Goal: Information Seeking & Learning: Find specific fact

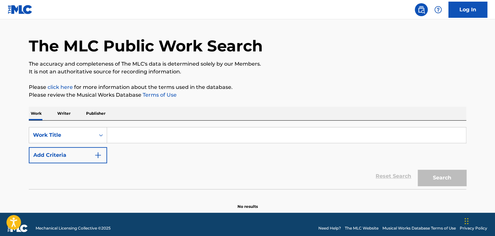
scroll to position [25, 0]
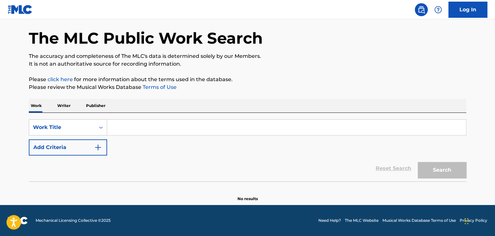
click at [159, 123] on input "Search Form" at bounding box center [286, 128] width 359 height 16
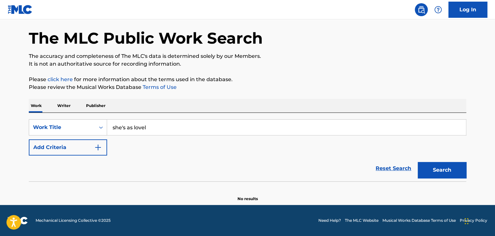
type input "she's as lovely as a breeze"
click at [453, 169] on button "Search" at bounding box center [442, 170] width 49 height 16
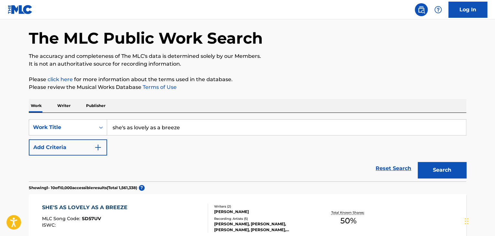
scroll to position [154, 0]
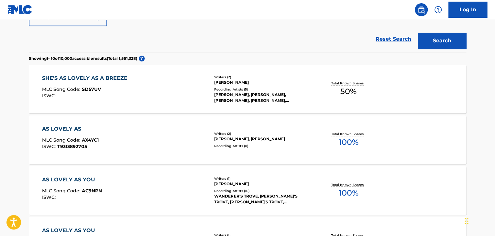
click at [91, 83] on div "SHE'S AS LOVELY AS A BREEZE MLC Song Code : SD57UV ISWC :" at bounding box center [86, 88] width 89 height 29
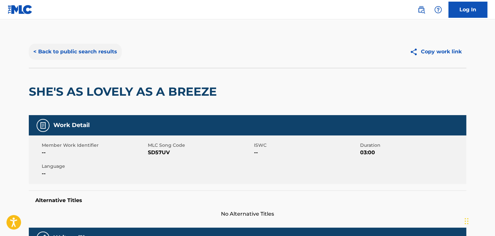
click at [84, 56] on button "< Back to public search results" at bounding box center [75, 52] width 93 height 16
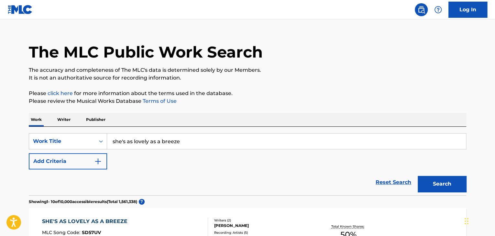
scroll to position [9, 0]
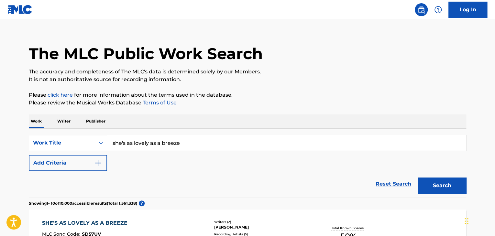
click at [158, 139] on input "she's as lovely as a breeze" at bounding box center [286, 143] width 359 height 16
type input "THAT MAKES ME THIRSTY"
click at [91, 160] on button "Add Criteria" at bounding box center [68, 163] width 78 height 16
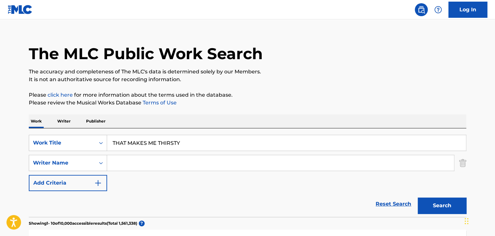
click at [137, 163] on input "Search Form" at bounding box center [280, 163] width 347 height 16
type input "[PERSON_NAME]"
click at [418, 198] on button "Search" at bounding box center [442, 206] width 49 height 16
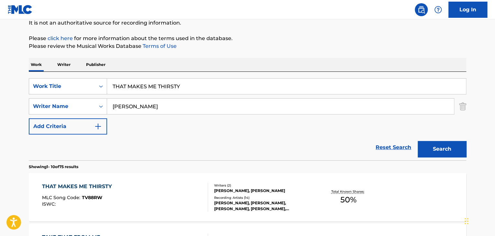
scroll to position [195, 0]
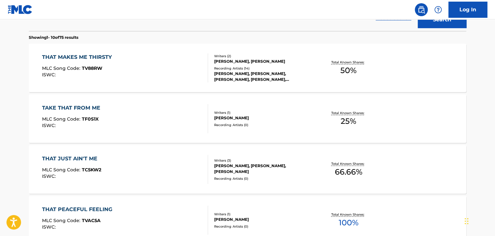
click at [173, 69] on div "THAT MAKES ME THIRSTY MLC Song Code : TV88RW ISWC :" at bounding box center [125, 67] width 166 height 29
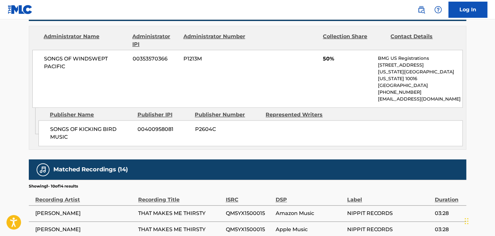
scroll to position [291, 0]
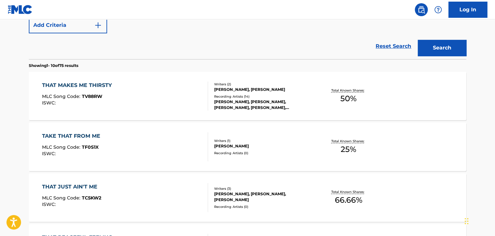
scroll to position [102, 0]
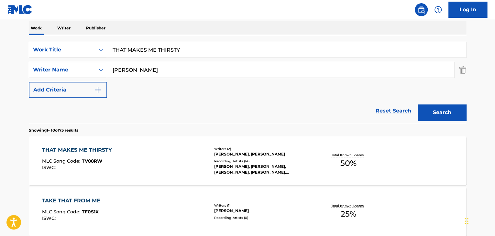
click at [136, 68] on input "[PERSON_NAME]" at bounding box center [280, 70] width 347 height 16
click at [128, 73] on input "[PERSON_NAME]" at bounding box center [280, 70] width 347 height 16
click at [418, 105] on button "Search" at bounding box center [442, 113] width 49 height 16
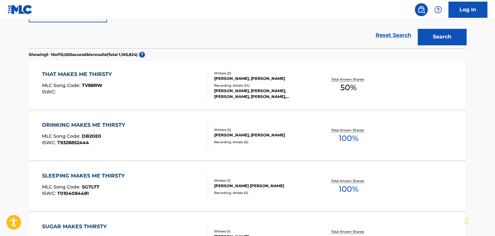
scroll to position [167, 0]
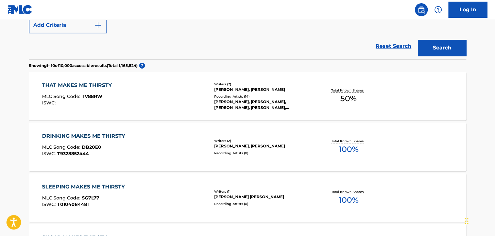
click at [63, 83] on div "THAT MAKES ME THIRSTY" at bounding box center [78, 86] width 73 height 8
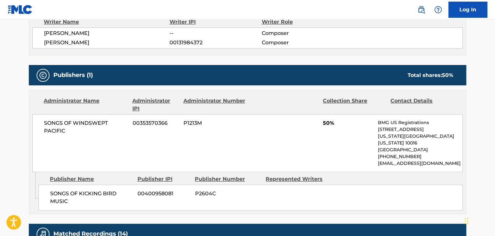
scroll to position [291, 0]
